Goal: Transaction & Acquisition: Purchase product/service

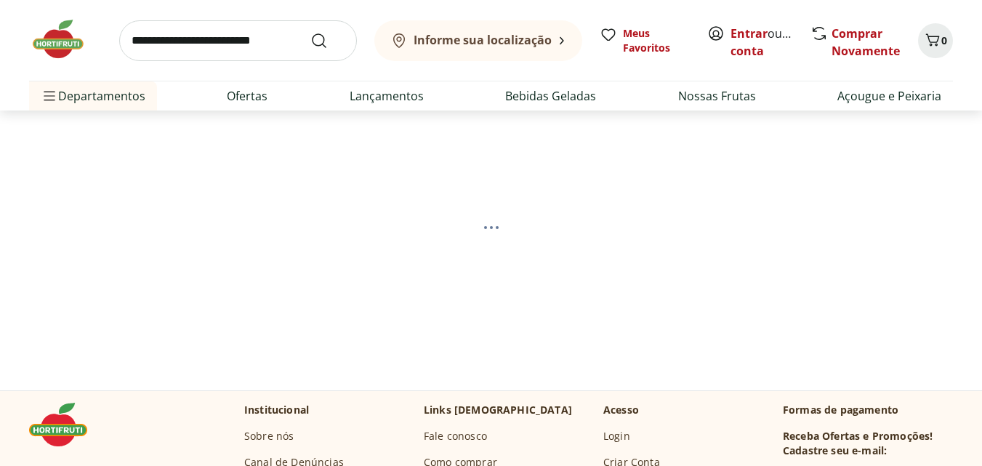
select select "**********"
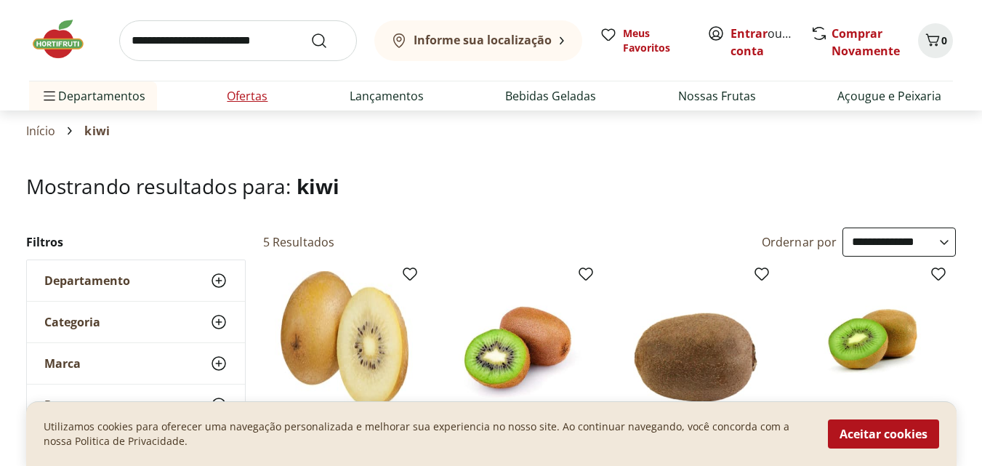
click at [245, 98] on link "Ofertas" at bounding box center [247, 95] width 41 height 17
select select "**********"
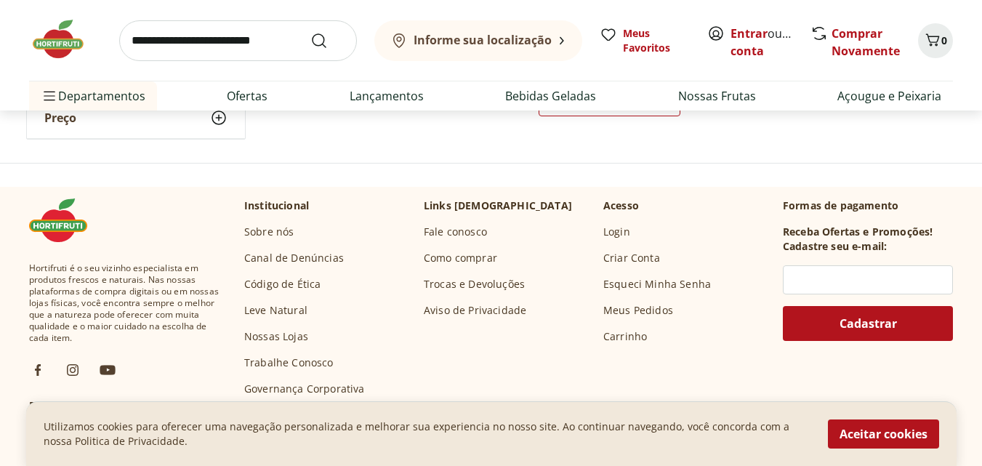
scroll to position [945, 0]
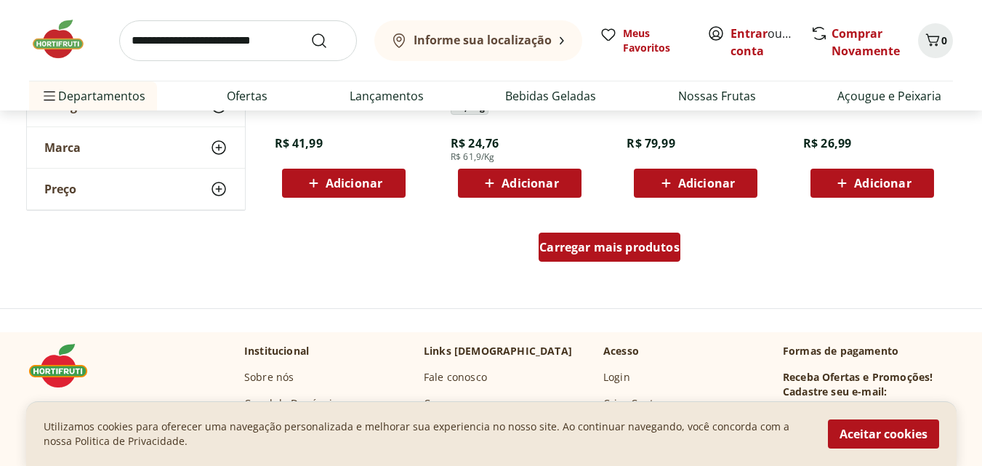
click at [603, 252] on span "Carregar mais produtos" at bounding box center [610, 247] width 140 height 12
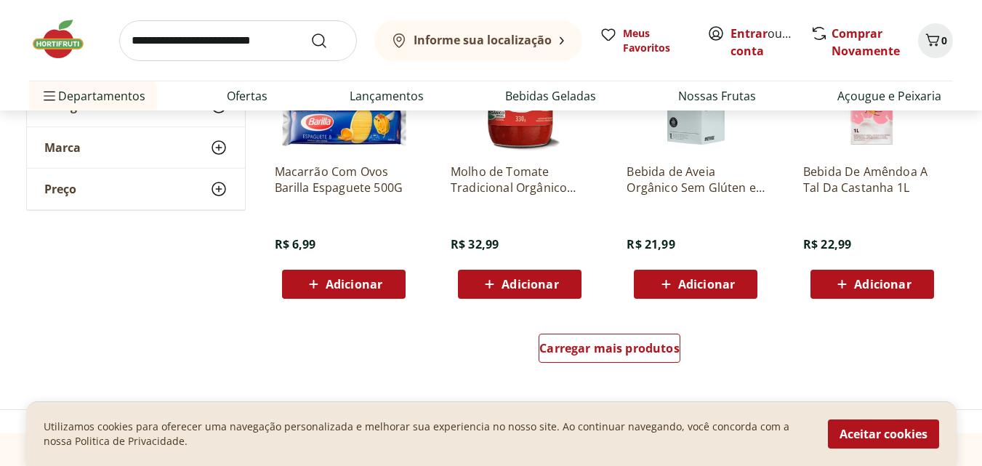
scroll to position [1818, 0]
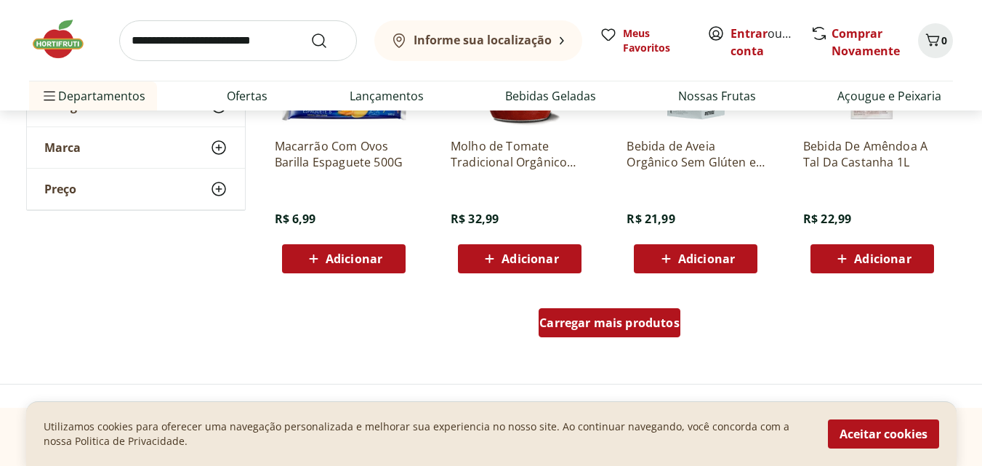
click at [638, 320] on span "Carregar mais produtos" at bounding box center [610, 323] width 140 height 12
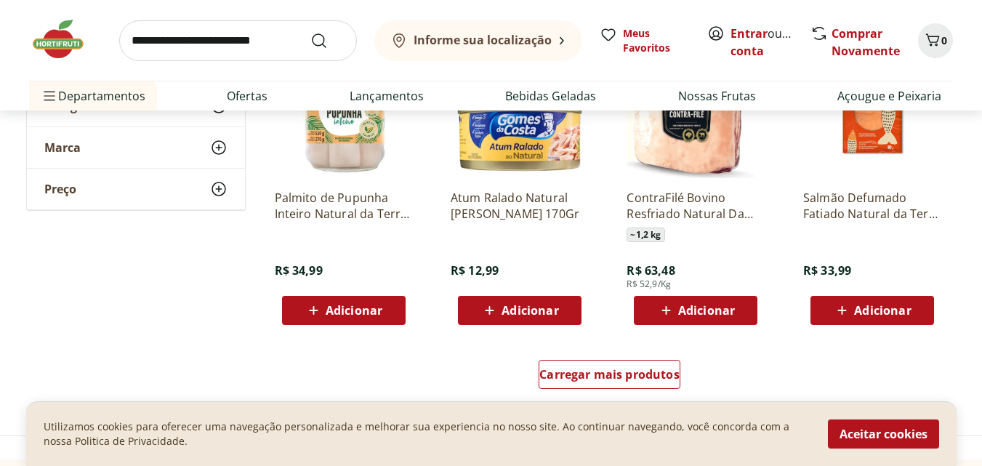
scroll to position [2690, 0]
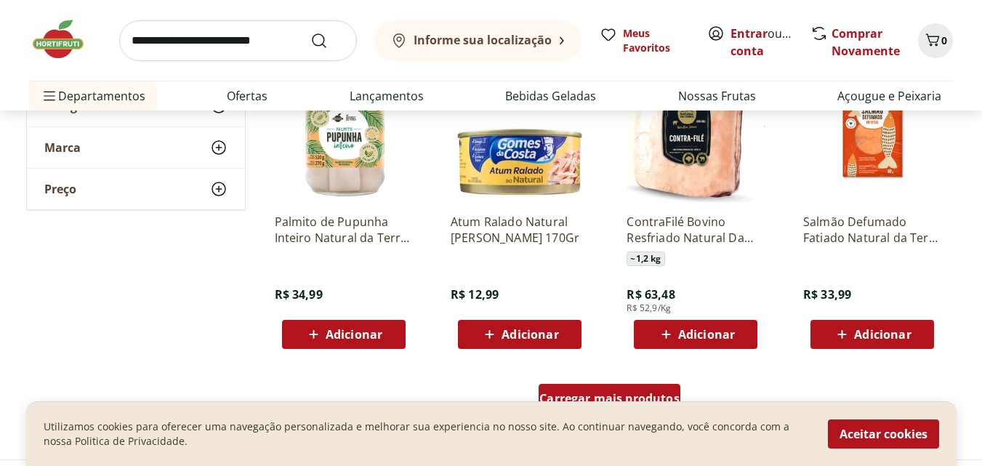
click at [592, 386] on div "Carregar mais produtos" at bounding box center [610, 398] width 142 height 29
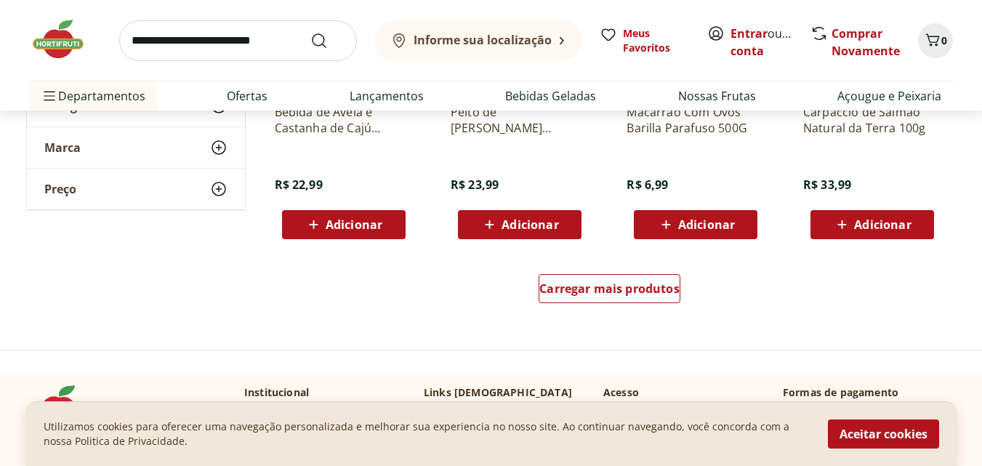
scroll to position [3781, 0]
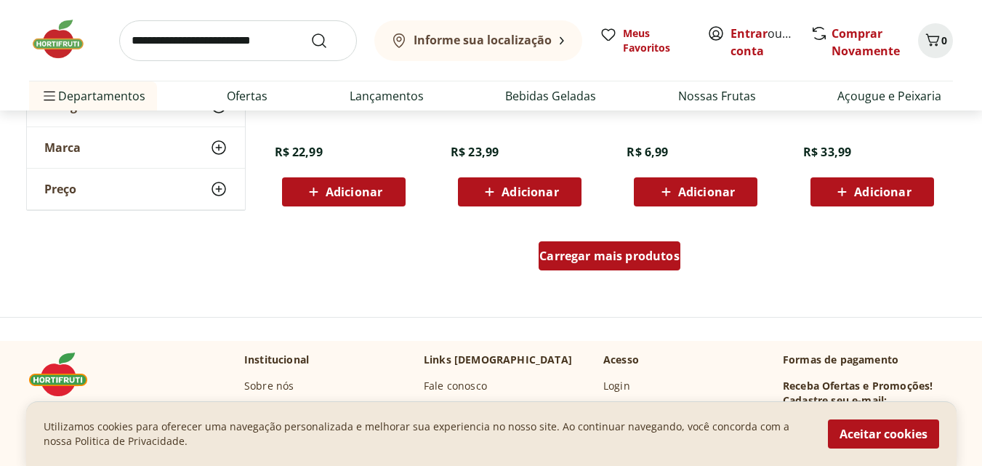
click at [603, 251] on span "Carregar mais produtos" at bounding box center [610, 256] width 140 height 12
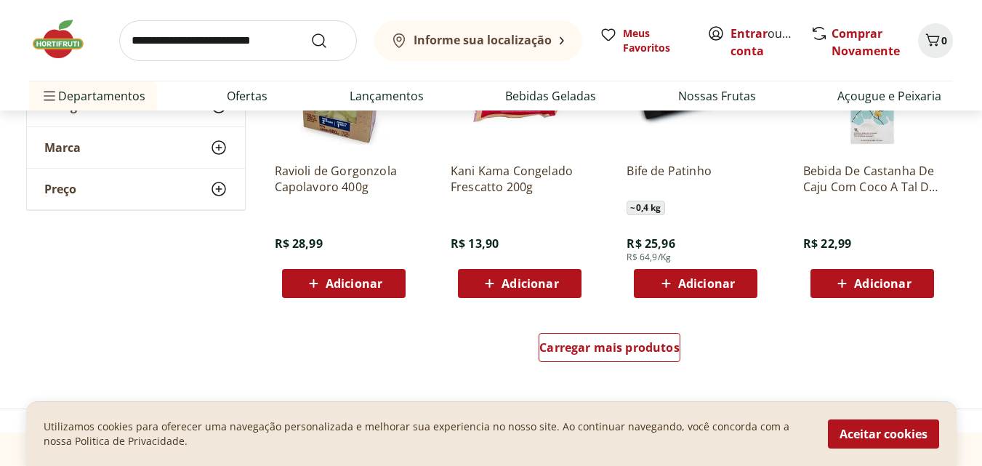
scroll to position [4799, 0]
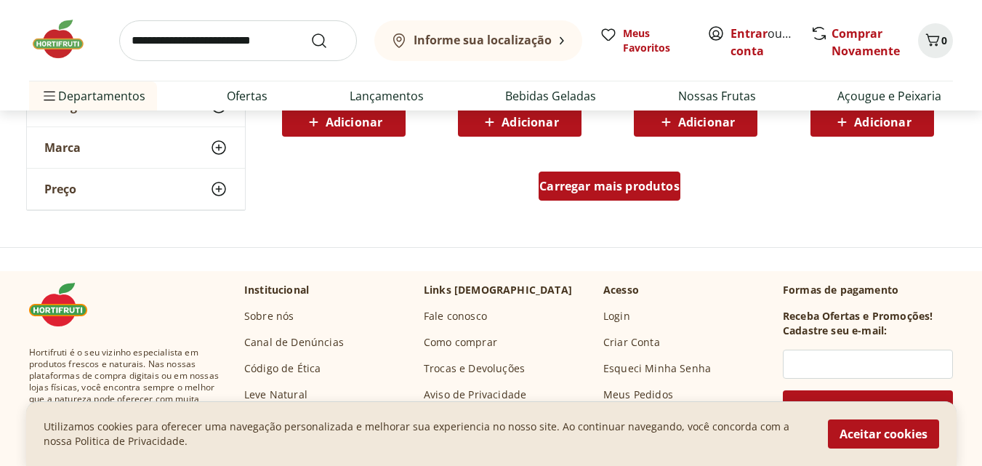
click at [614, 183] on span "Carregar mais produtos" at bounding box center [610, 186] width 140 height 12
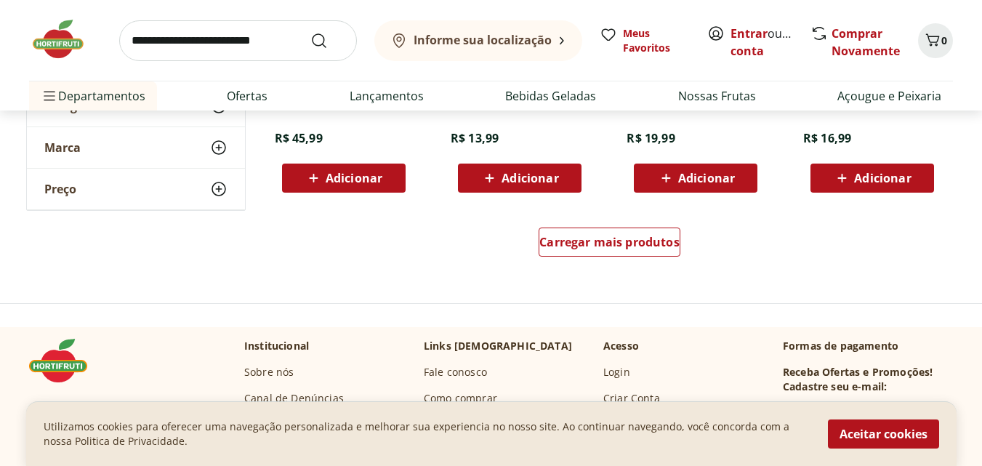
scroll to position [5817, 0]
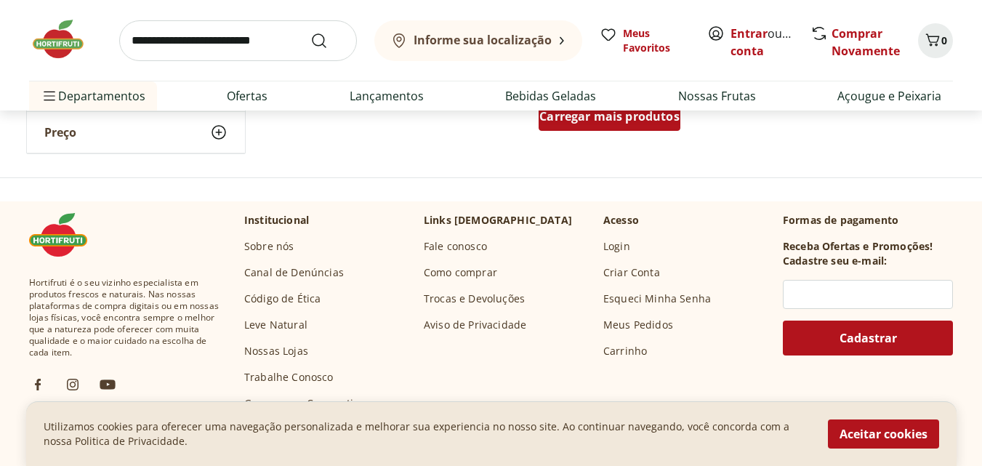
click at [586, 116] on span "Carregar mais produtos" at bounding box center [610, 117] width 140 height 12
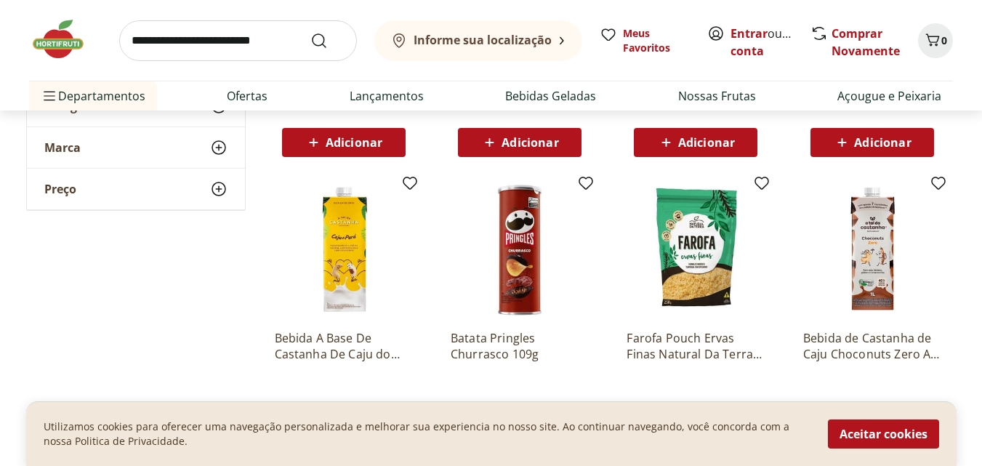
scroll to position [5671, 0]
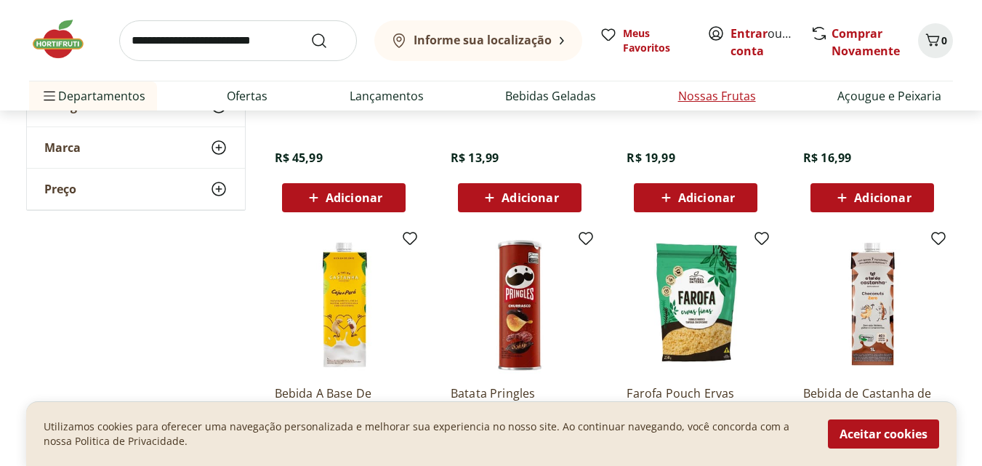
click at [706, 92] on link "Nossas Frutas" at bounding box center [717, 95] width 78 height 17
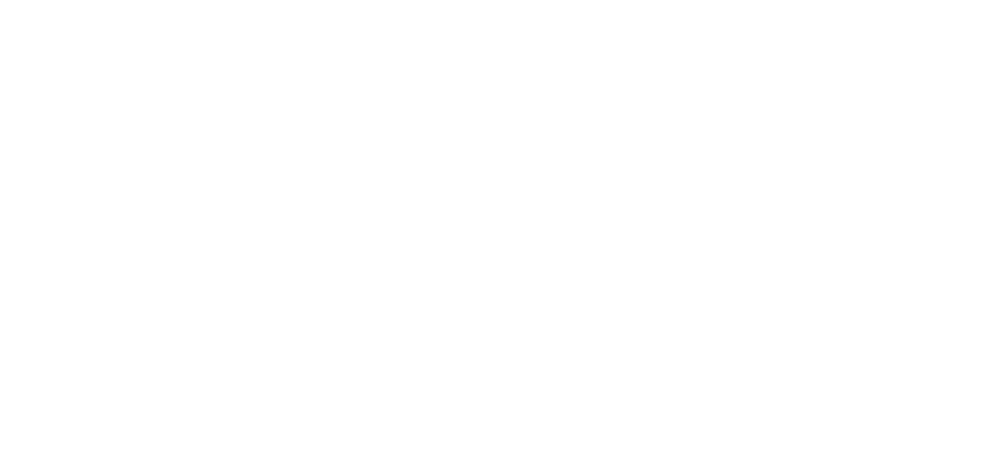
select select "**********"
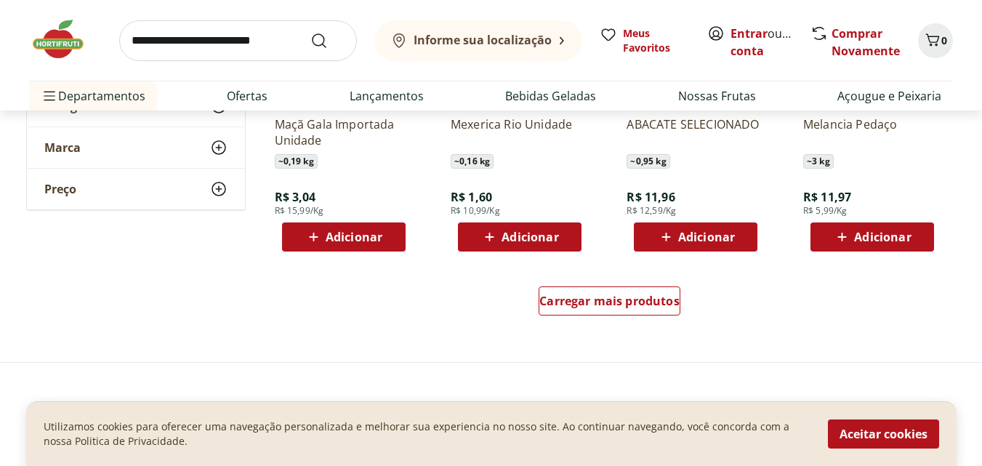
scroll to position [945, 0]
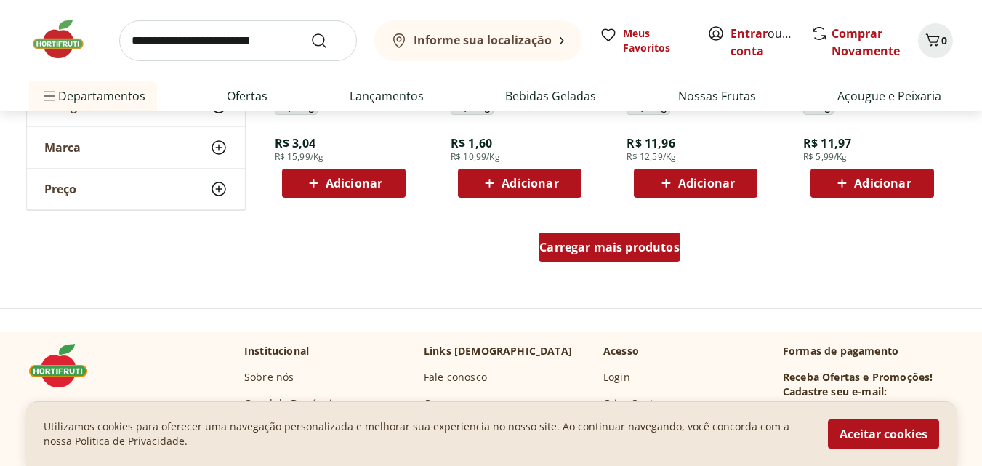
click at [635, 252] on span "Carregar mais produtos" at bounding box center [610, 247] width 140 height 12
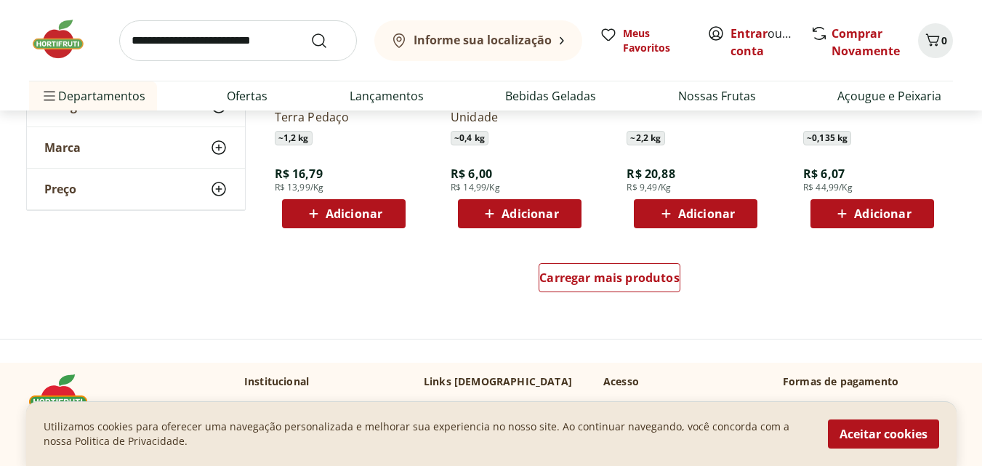
scroll to position [1890, 0]
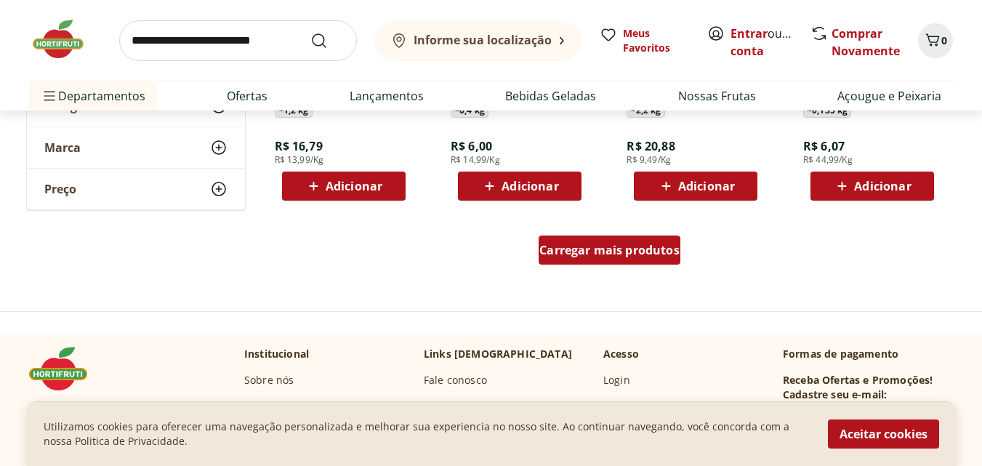
click at [602, 238] on div "Carregar mais produtos" at bounding box center [610, 250] width 142 height 29
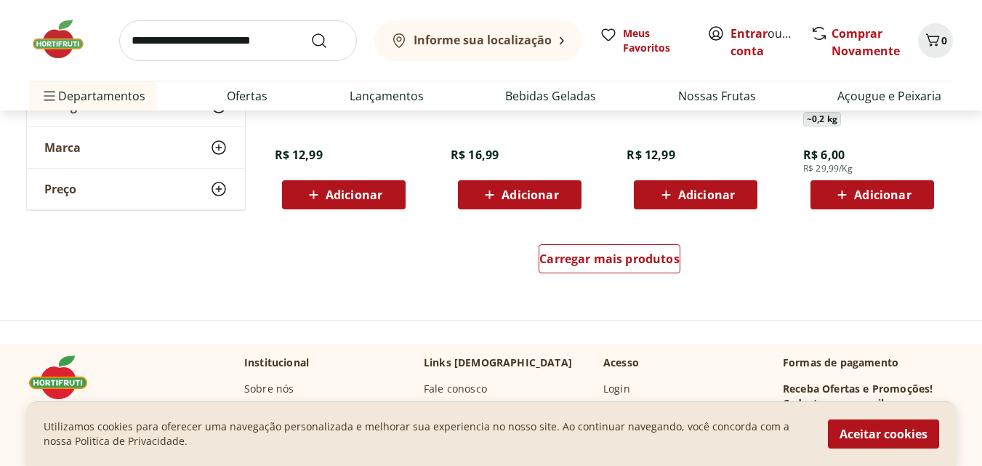
scroll to position [2836, 0]
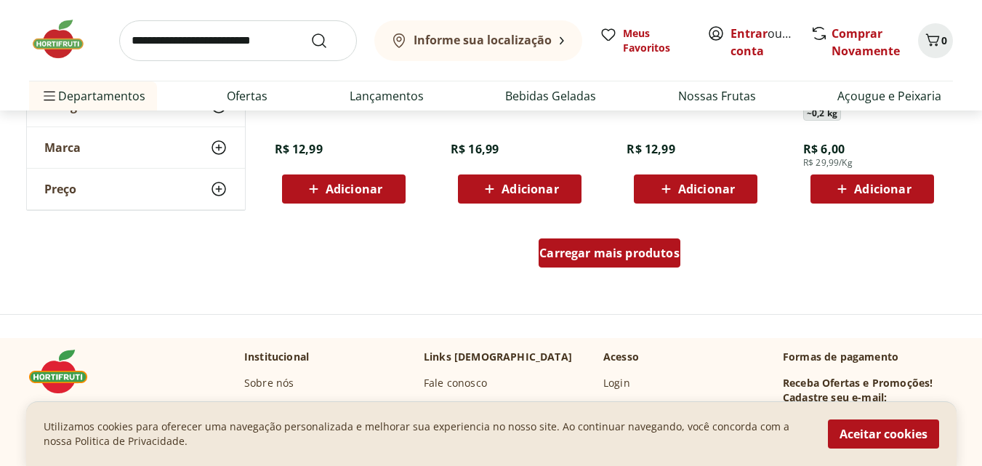
click at [617, 262] on div "Carregar mais produtos" at bounding box center [610, 252] width 142 height 29
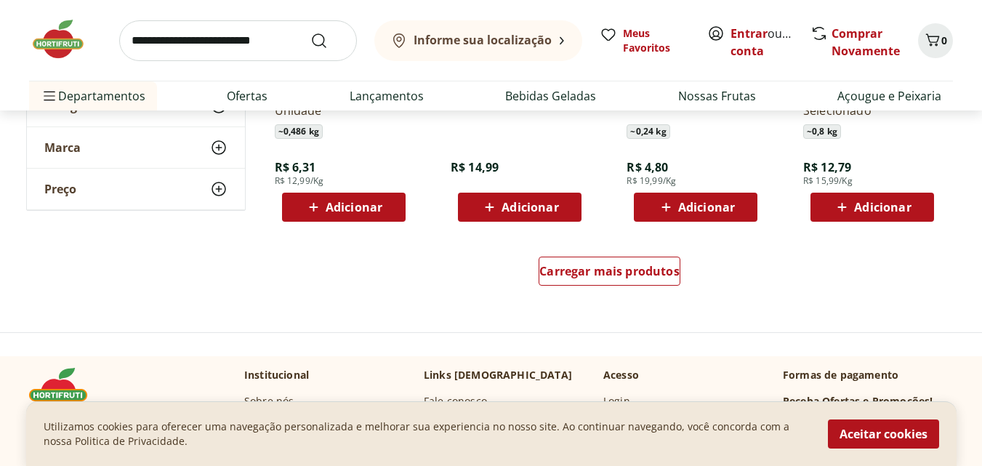
scroll to position [3781, 0]
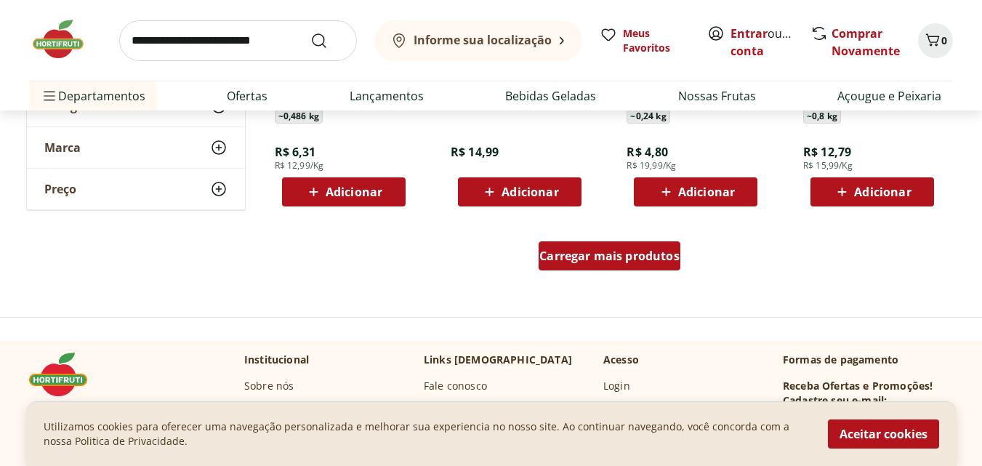
click at [638, 265] on div "Carregar mais produtos" at bounding box center [610, 255] width 142 height 29
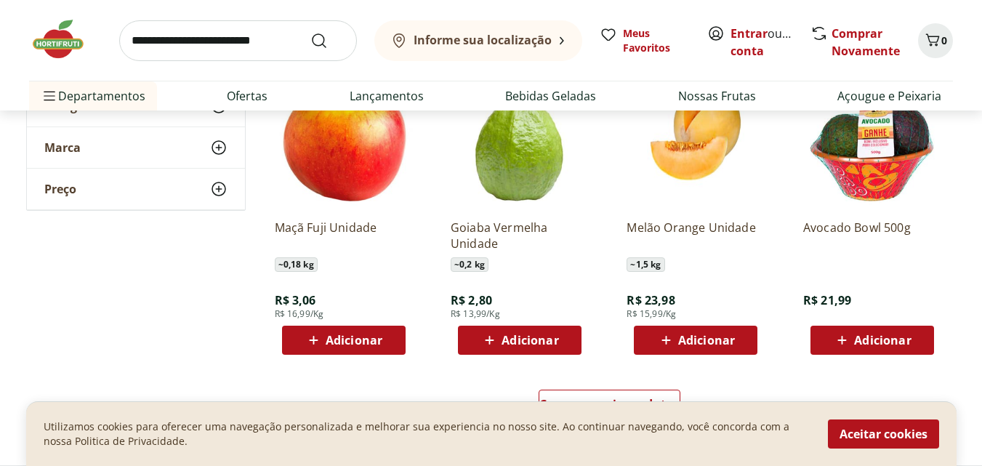
scroll to position [4653, 0]
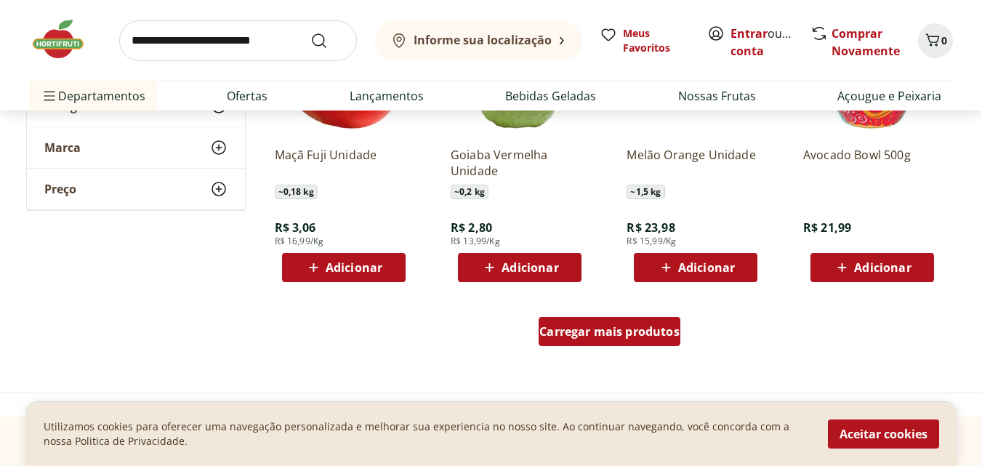
click at [634, 326] on span "Carregar mais produtos" at bounding box center [610, 332] width 140 height 12
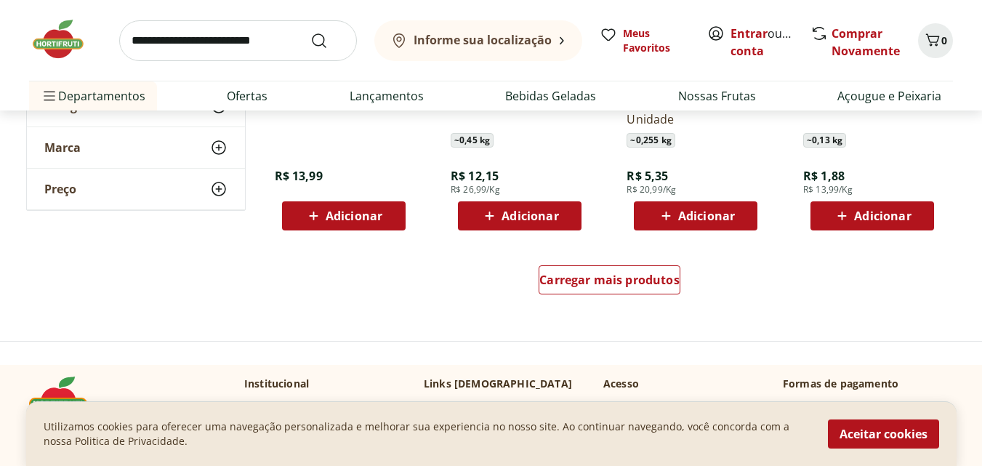
scroll to position [5671, 0]
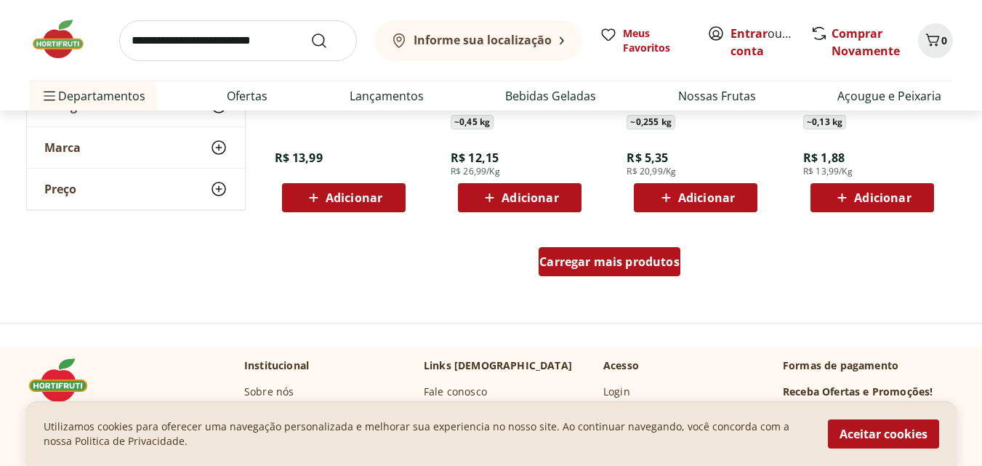
click at [638, 262] on span "Carregar mais produtos" at bounding box center [610, 262] width 140 height 12
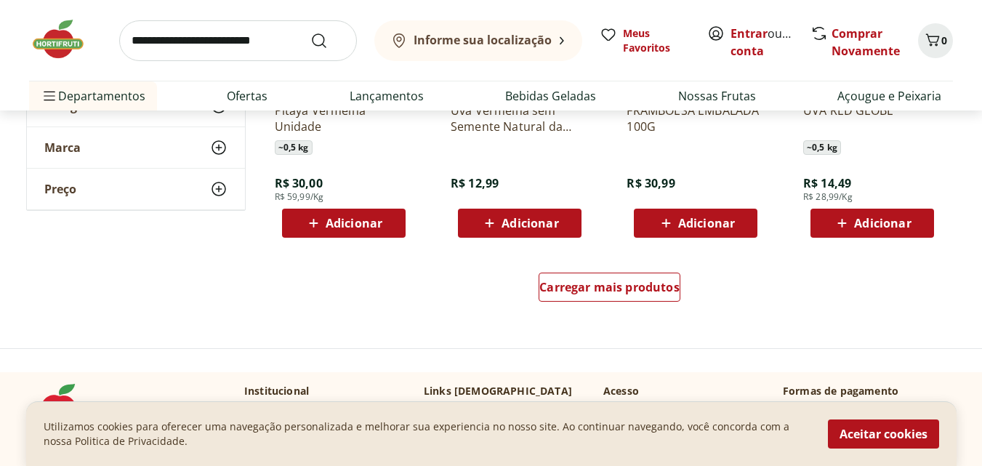
scroll to position [6617, 0]
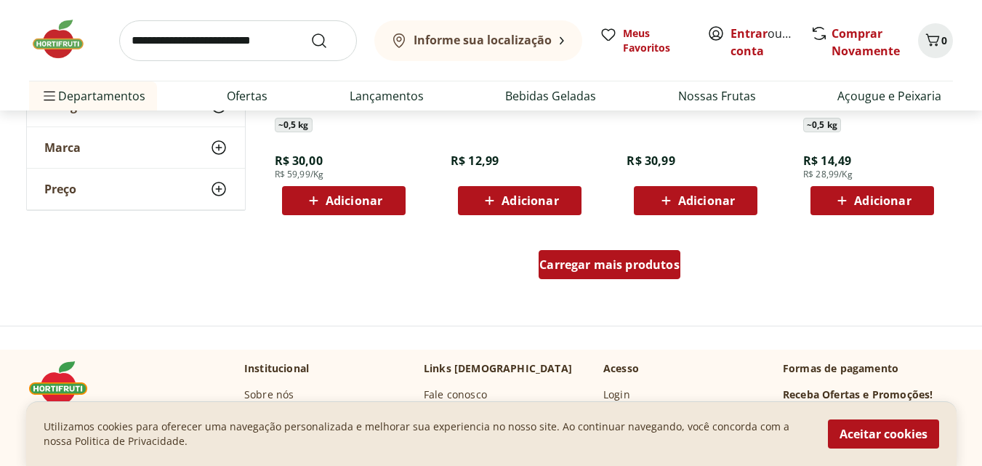
click at [603, 275] on div "Carregar mais produtos" at bounding box center [610, 264] width 142 height 29
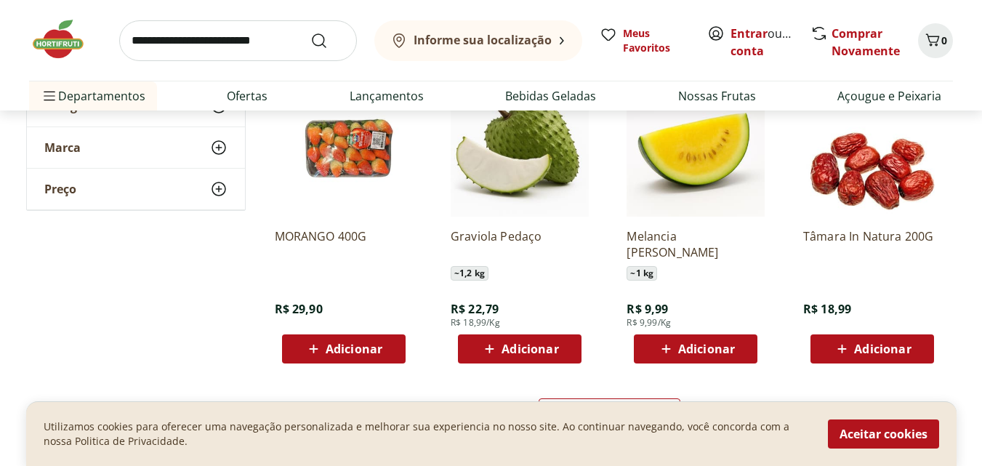
scroll to position [7489, 0]
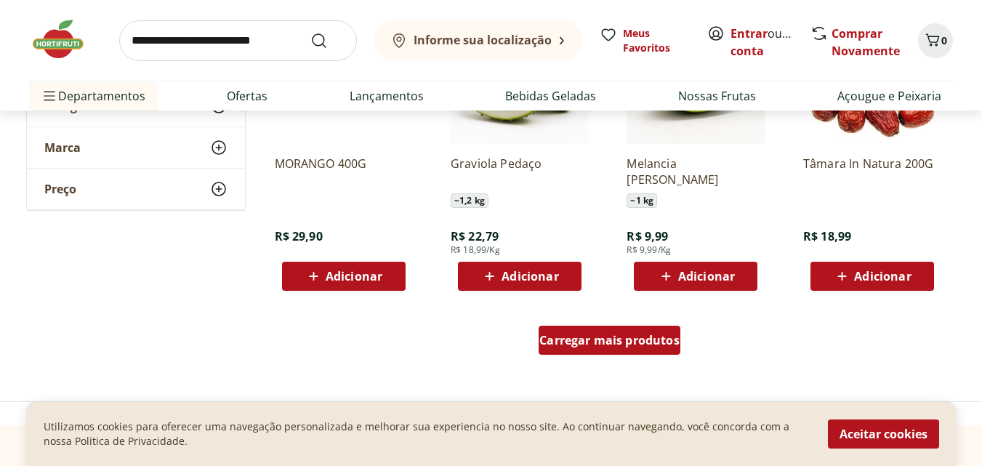
click at [622, 345] on span "Carregar mais produtos" at bounding box center [610, 340] width 140 height 12
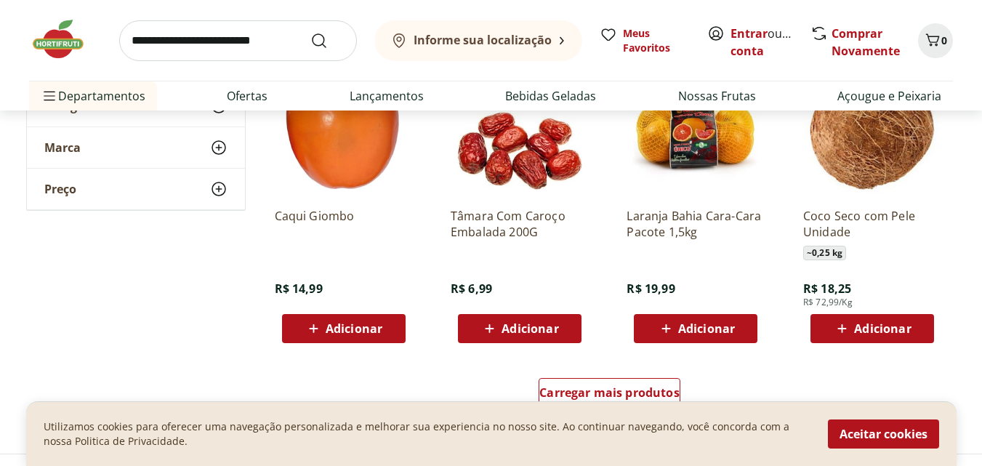
scroll to position [8434, 0]
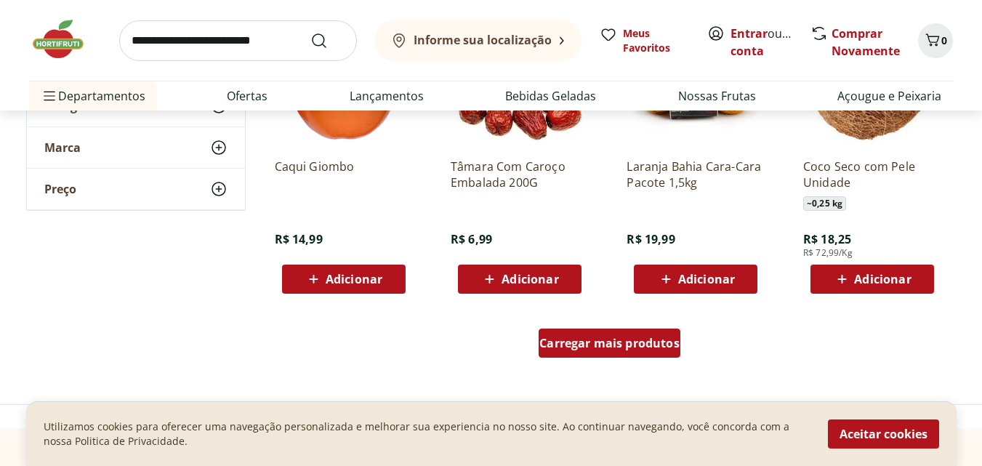
click at [622, 344] on span "Carregar mais produtos" at bounding box center [610, 343] width 140 height 12
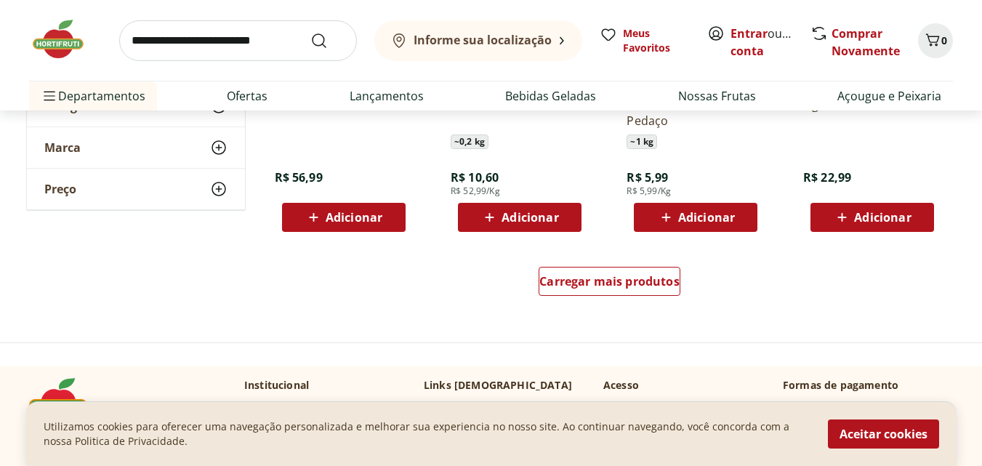
scroll to position [9452, 0]
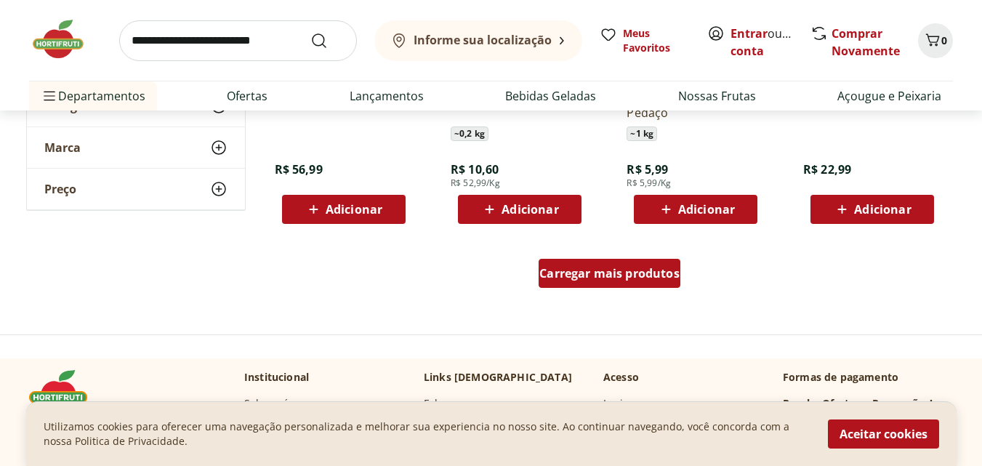
click at [635, 282] on div "Carregar mais produtos" at bounding box center [610, 273] width 142 height 29
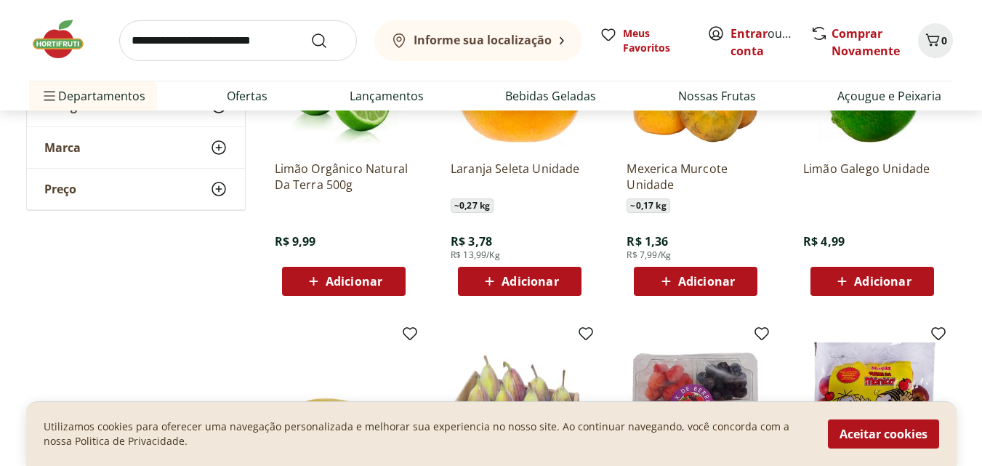
scroll to position [4944, 0]
